Goal: Information Seeking & Learning: Learn about a topic

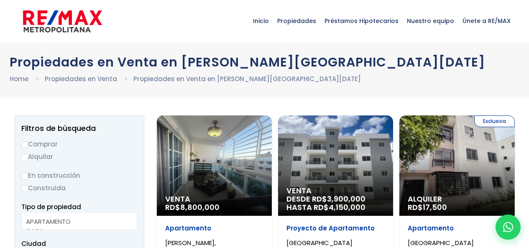
select select
click at [25, 143] on input "Comprar" at bounding box center [24, 144] width 7 height 7
radio input "true"
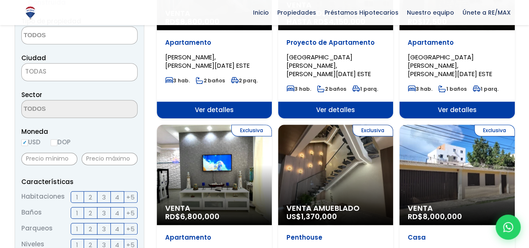
scroll to position [187, 0]
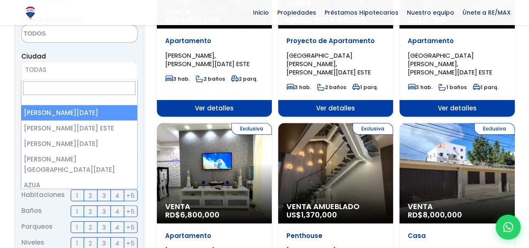
click at [82, 73] on span "TODAS" at bounding box center [80, 70] width 116 height 12
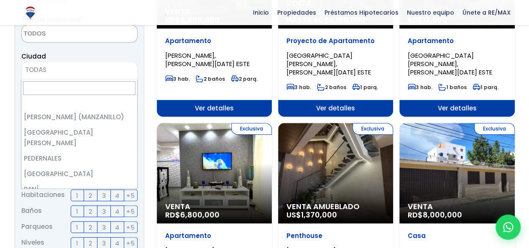
scroll to position [1241, 0]
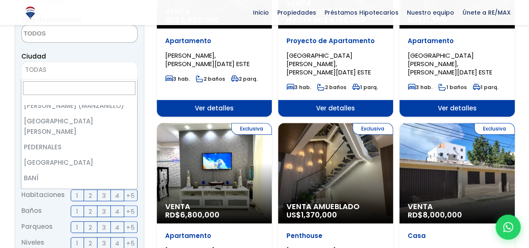
select select "81"
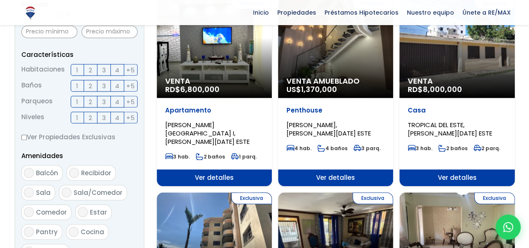
scroll to position [564, 0]
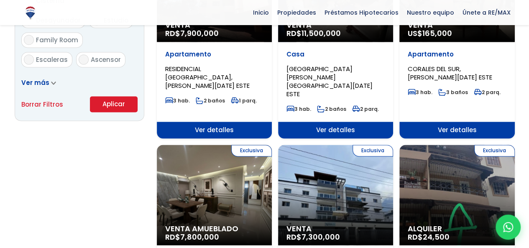
click at [114, 104] on button "Aplicar" at bounding box center [114, 104] width 48 height 16
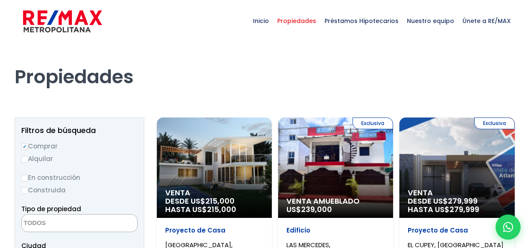
select select
click at [235, 166] on div "Venta DESDE US$ 215,000 HASTA US$ 215,000" at bounding box center [214, 168] width 115 height 100
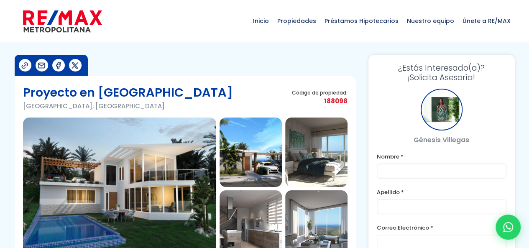
click at [139, 182] on img at bounding box center [119, 189] width 193 height 142
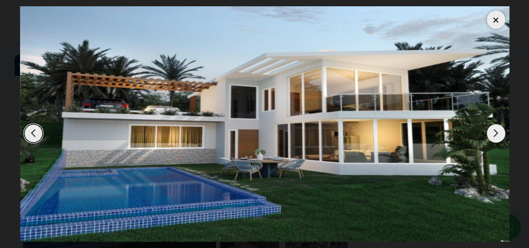
click at [500, 139] on div "Next slide" at bounding box center [496, 133] width 18 height 18
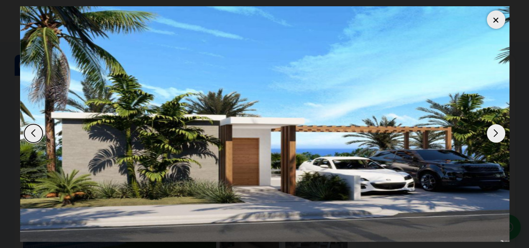
click at [500, 139] on div "Next slide" at bounding box center [496, 133] width 18 height 18
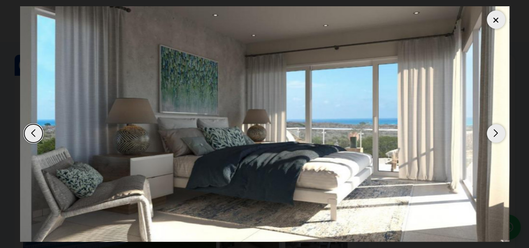
click at [500, 139] on div "Next slide" at bounding box center [496, 133] width 18 height 18
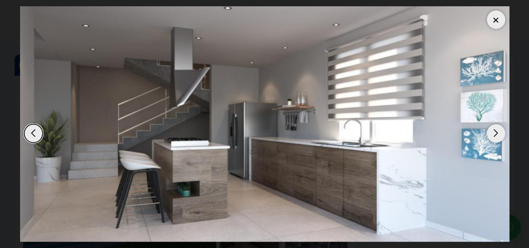
click at [500, 139] on div "Next slide" at bounding box center [496, 133] width 18 height 18
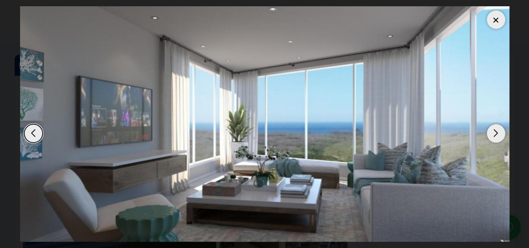
click at [500, 139] on div "Next slide" at bounding box center [496, 133] width 18 height 18
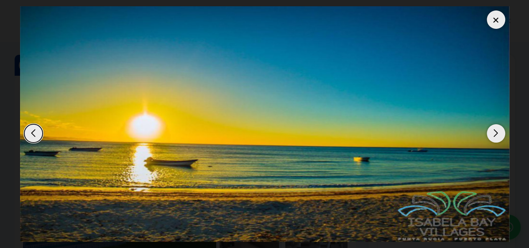
click at [500, 139] on div "Next slide" at bounding box center [496, 133] width 18 height 18
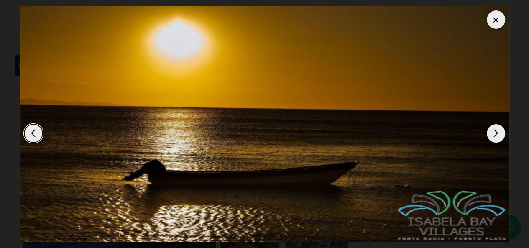
click at [500, 139] on div "Next slide" at bounding box center [496, 133] width 18 height 18
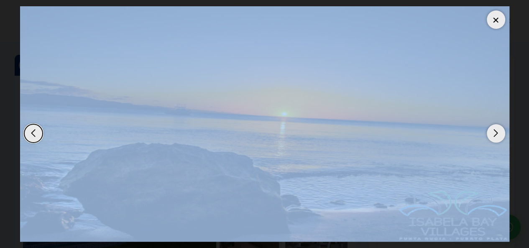
click at [500, 139] on div "Next slide" at bounding box center [496, 133] width 18 height 18
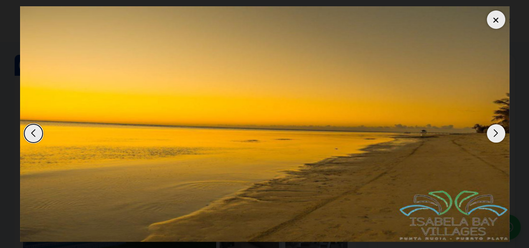
click at [500, 139] on div "Next slide" at bounding box center [496, 133] width 18 height 18
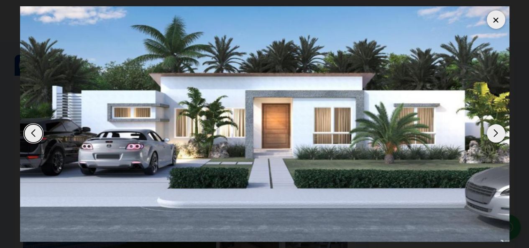
click at [500, 139] on div "Next slide" at bounding box center [496, 133] width 18 height 18
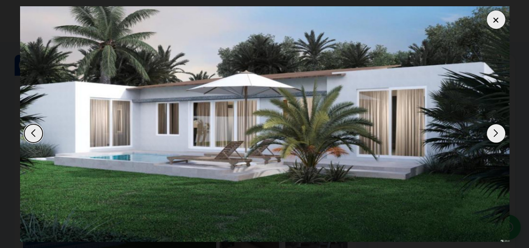
click at [500, 139] on div "Next slide" at bounding box center [496, 133] width 18 height 18
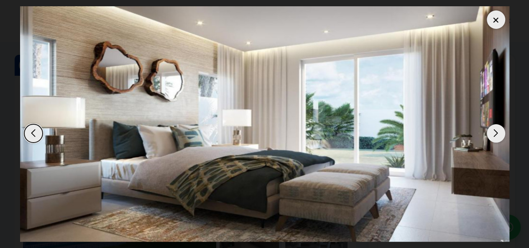
click at [500, 139] on div "Next slide" at bounding box center [496, 133] width 18 height 18
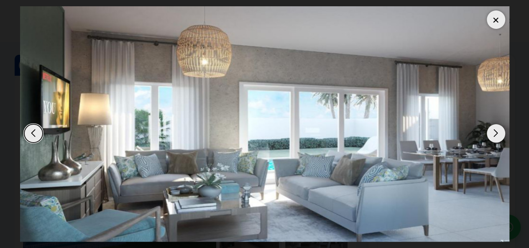
click at [500, 139] on div "Next slide" at bounding box center [496, 133] width 18 height 18
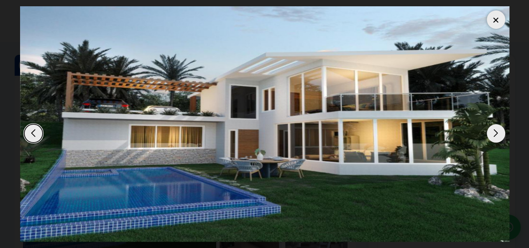
click at [500, 139] on div "Next slide" at bounding box center [496, 133] width 18 height 18
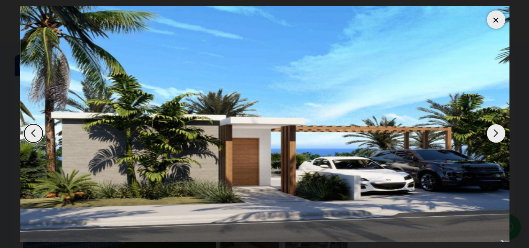
click at [500, 139] on div "Next slide" at bounding box center [496, 133] width 18 height 18
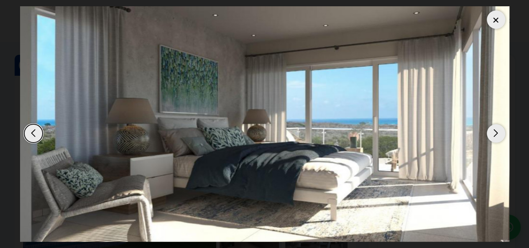
click at [493, 18] on div at bounding box center [496, 19] width 18 height 18
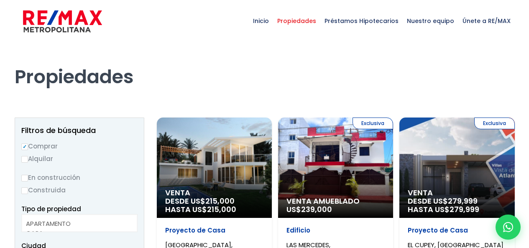
select select
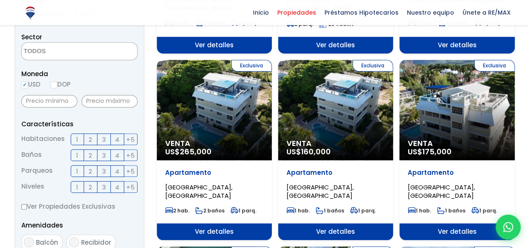
scroll to position [264, 0]
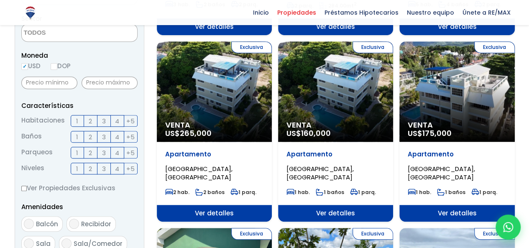
click at [227, 101] on div "Exclusiva Venta US$ 265,000" at bounding box center [214, 91] width 115 height 100
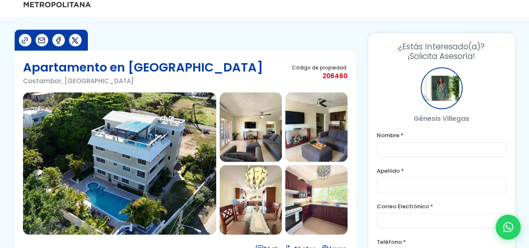
scroll to position [27, 0]
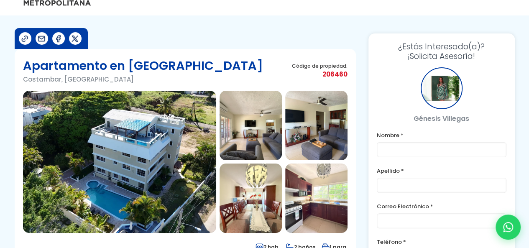
click at [145, 144] on img at bounding box center [119, 162] width 193 height 142
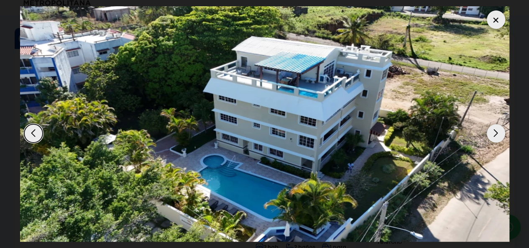
click at [499, 133] on div "Next slide" at bounding box center [496, 133] width 18 height 18
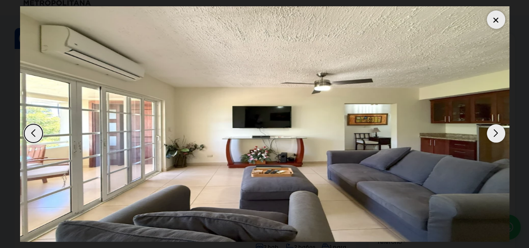
click at [497, 136] on div "Next slide" at bounding box center [496, 133] width 18 height 18
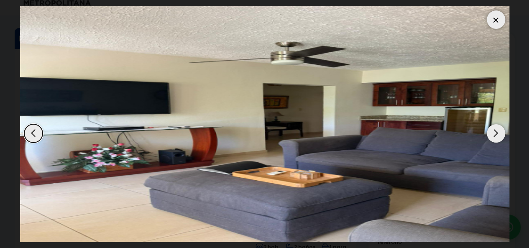
click at [497, 136] on div "Next slide" at bounding box center [496, 133] width 18 height 18
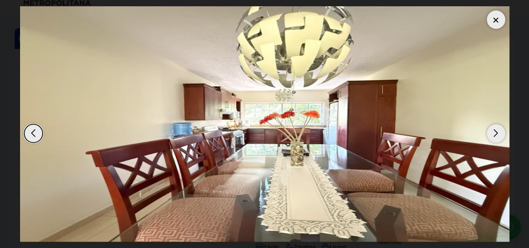
click at [497, 136] on div "Next slide" at bounding box center [496, 133] width 18 height 18
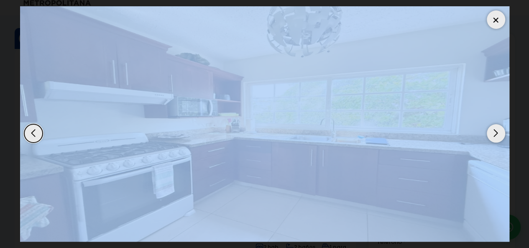
click at [497, 136] on div "Next slide" at bounding box center [496, 133] width 18 height 18
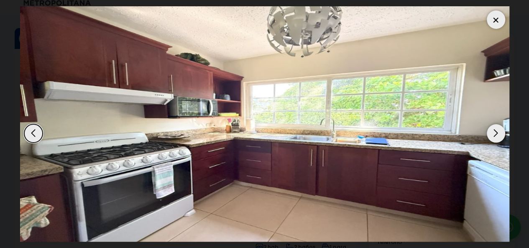
click at [497, 136] on div "Next slide" at bounding box center [496, 133] width 18 height 18
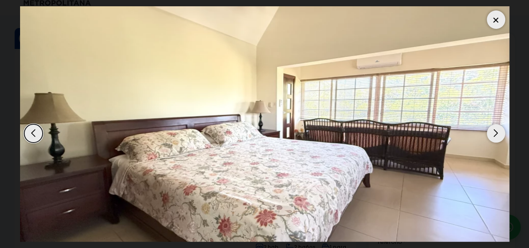
click at [497, 136] on div "Next slide" at bounding box center [496, 133] width 18 height 18
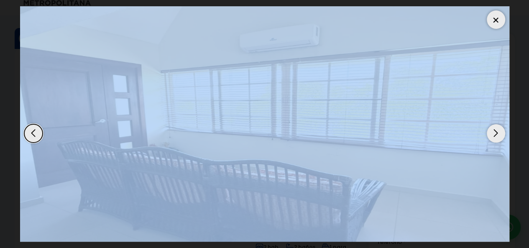
click at [497, 136] on div "Next slide" at bounding box center [496, 133] width 18 height 18
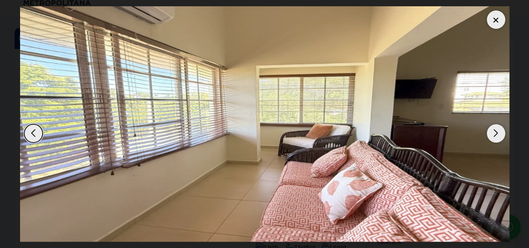
click at [500, 17] on div at bounding box center [496, 19] width 18 height 18
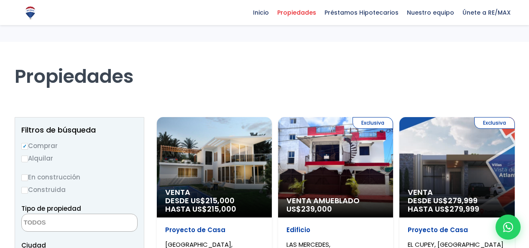
select select
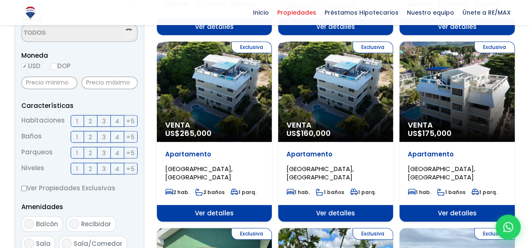
scroll to position [264, 0]
click at [357, 114] on div "Exclusiva Venta US$ 160,000" at bounding box center [335, 91] width 115 height 100
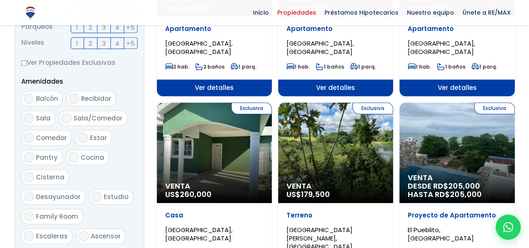
scroll to position [515, 0]
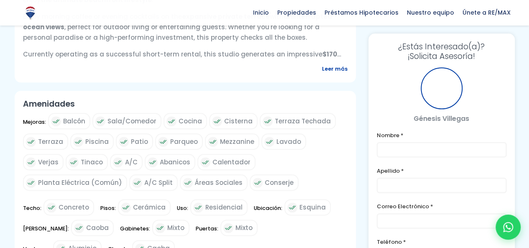
scroll to position [41, 0]
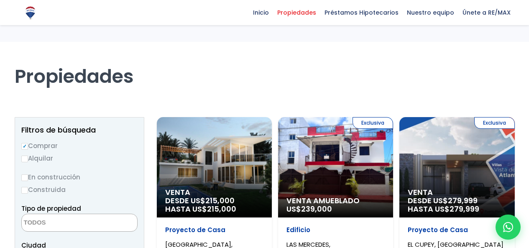
select select
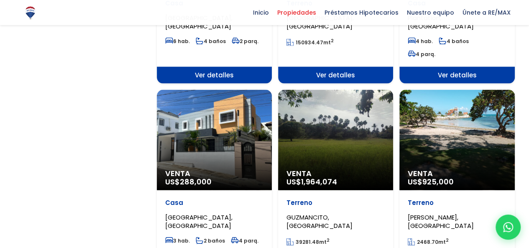
scroll to position [800, 0]
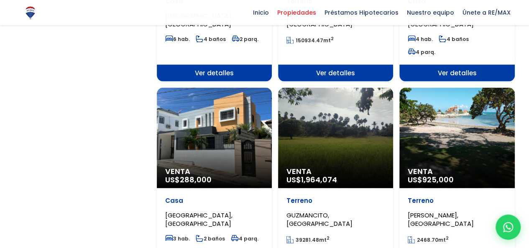
click at [482, 127] on div "Venta US$ 925,000" at bounding box center [457, 138] width 115 height 100
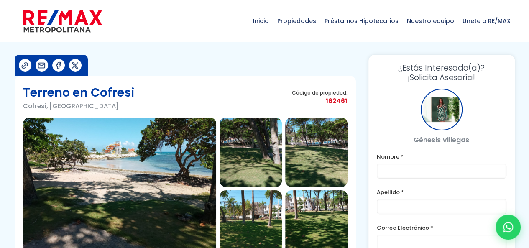
click at [183, 159] on img at bounding box center [119, 189] width 193 height 142
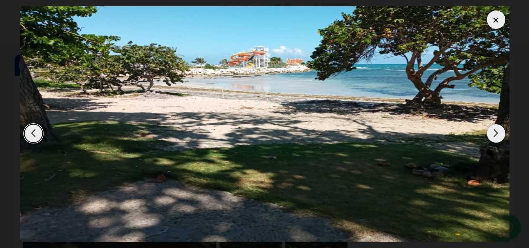
click at [497, 132] on div "Next slide" at bounding box center [496, 133] width 18 height 18
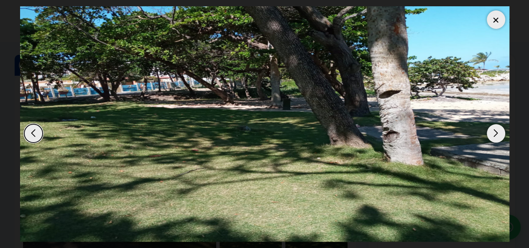
click at [497, 132] on div "Next slide" at bounding box center [496, 133] width 18 height 18
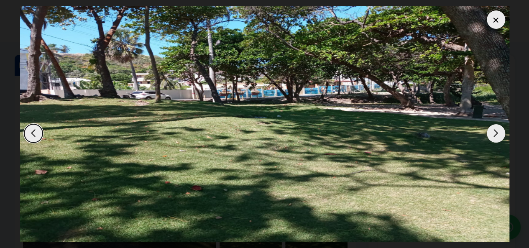
click at [497, 132] on div "Next slide" at bounding box center [496, 133] width 18 height 18
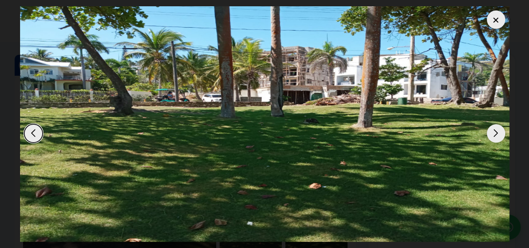
click at [497, 132] on div "Next slide" at bounding box center [496, 133] width 18 height 18
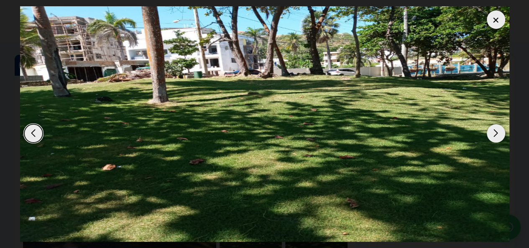
click at [497, 132] on div "Next slide" at bounding box center [496, 133] width 18 height 18
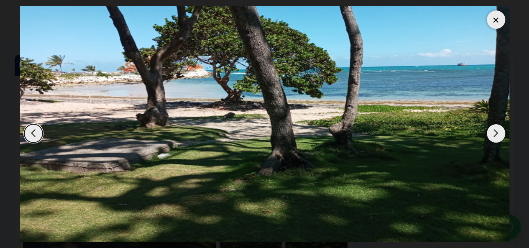
click at [497, 132] on div "Next slide" at bounding box center [496, 133] width 18 height 18
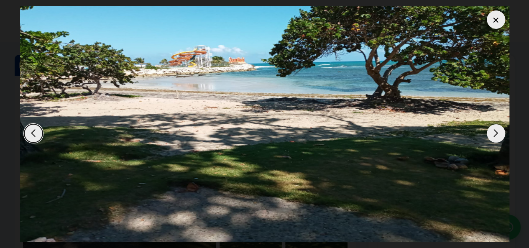
click at [497, 132] on div "Next slide" at bounding box center [496, 133] width 18 height 18
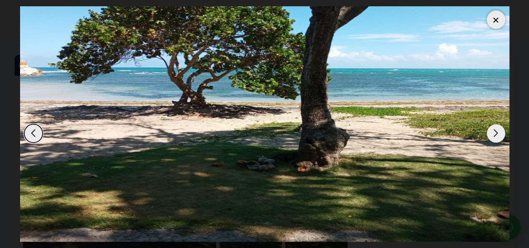
click at [497, 132] on div "Next slide" at bounding box center [496, 133] width 18 height 18
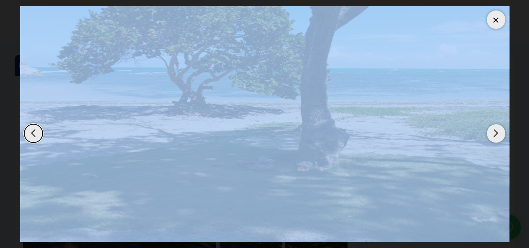
click at [497, 132] on div "Next slide" at bounding box center [496, 133] width 18 height 18
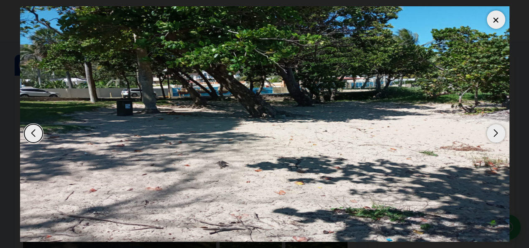
click at [497, 132] on div "Next slide" at bounding box center [496, 133] width 18 height 18
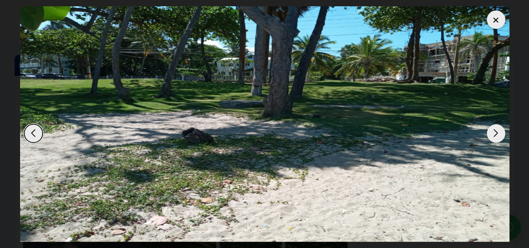
click at [497, 132] on div "Next slide" at bounding box center [496, 133] width 18 height 18
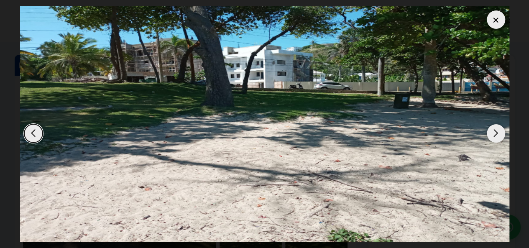
click at [497, 132] on div "Next slide" at bounding box center [496, 133] width 18 height 18
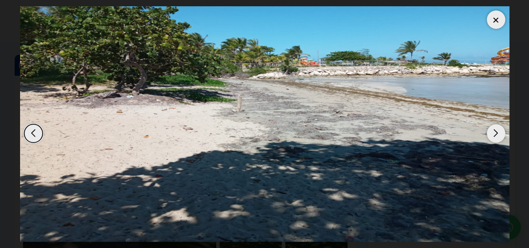
click at [494, 19] on div at bounding box center [496, 19] width 18 height 18
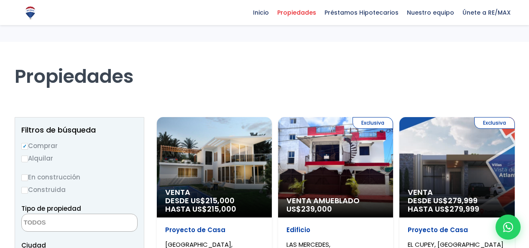
select select
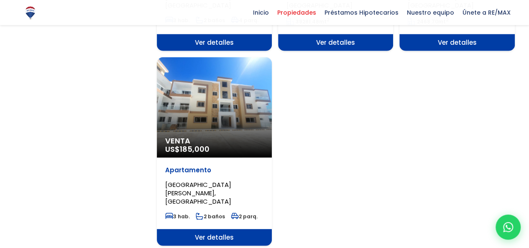
scroll to position [1020, 0]
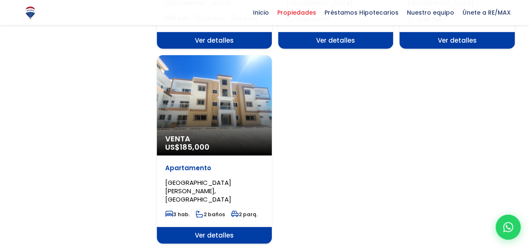
click at [210, 97] on div "Venta US$ 185,000" at bounding box center [214, 105] width 115 height 100
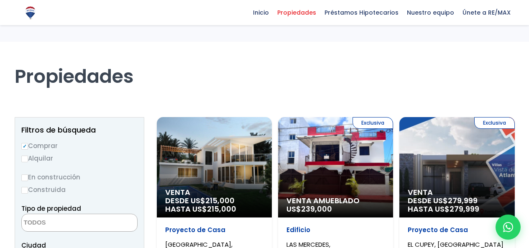
select select
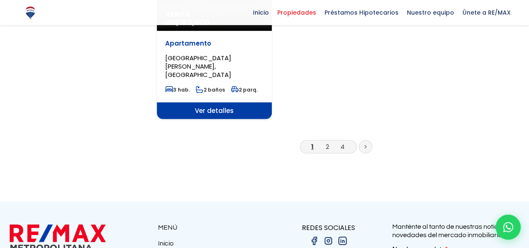
scroll to position [1146, 0]
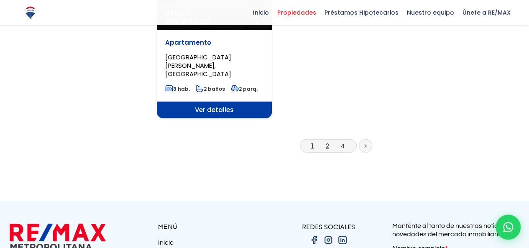
click at [326, 141] on link "2" at bounding box center [327, 145] width 3 height 9
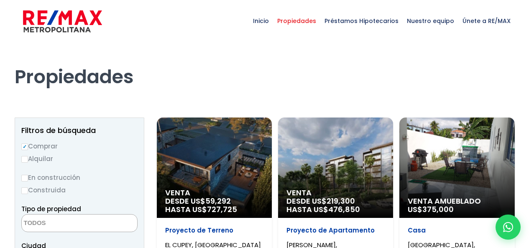
select select
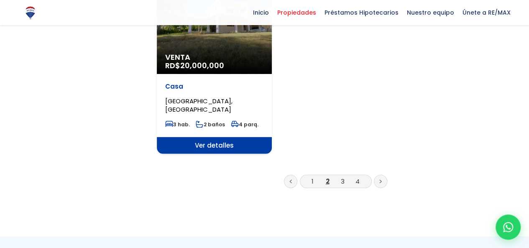
scroll to position [1119, 0]
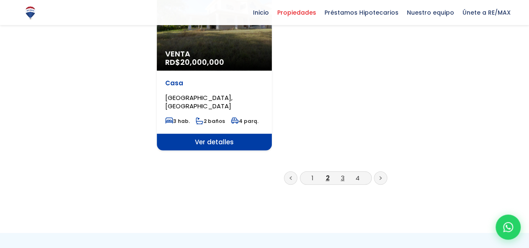
click at [342, 174] on link "3" at bounding box center [343, 178] width 4 height 9
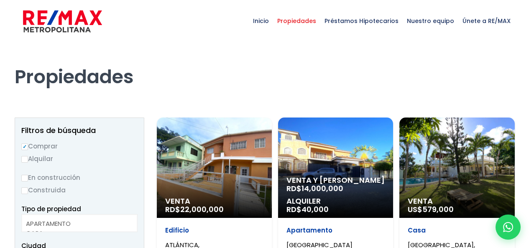
select select
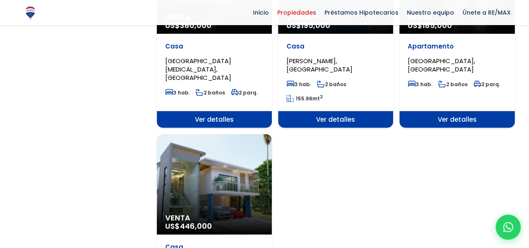
scroll to position [1076, 0]
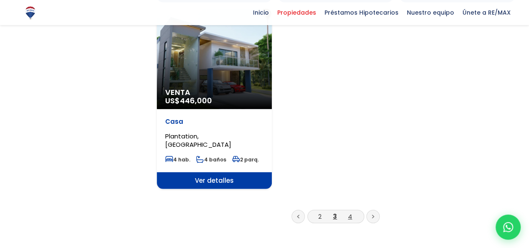
click at [349, 212] on link "4" at bounding box center [350, 216] width 4 height 9
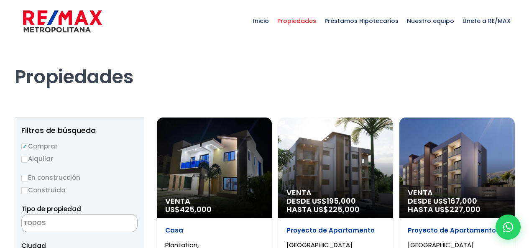
select select
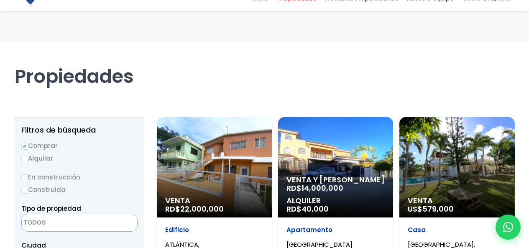
select select
